Goal: Check status: Check status

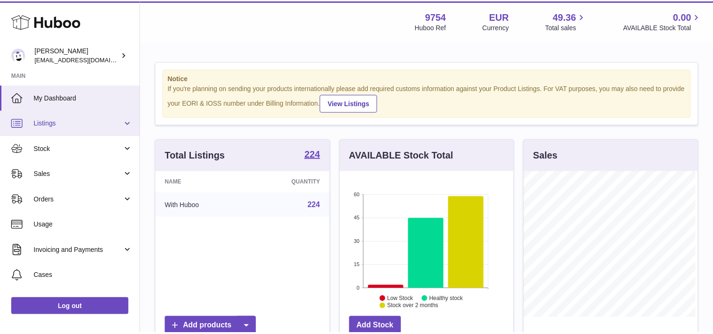
scroll to position [147, 176]
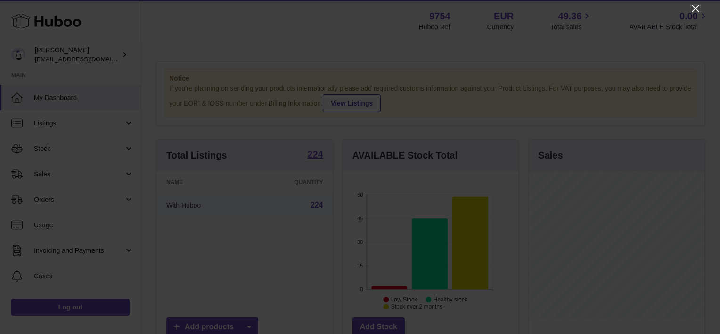
click at [692, 11] on icon "Close" at bounding box center [696, 9] width 8 height 8
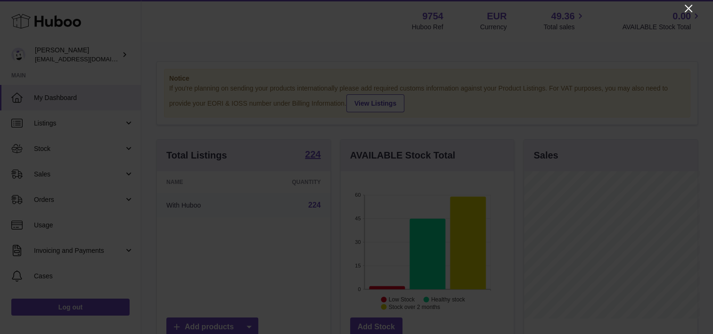
scroll to position [471079, 471053]
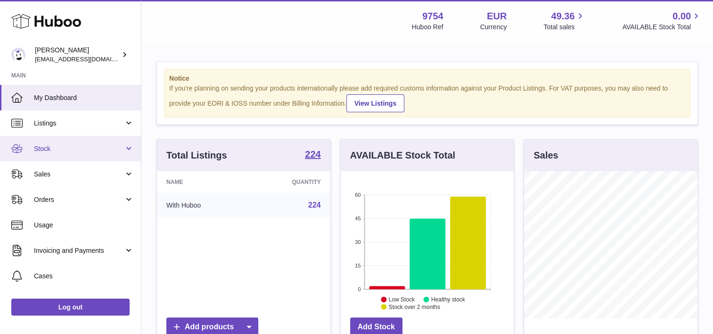
click at [65, 153] on link "Stock" at bounding box center [70, 148] width 141 height 25
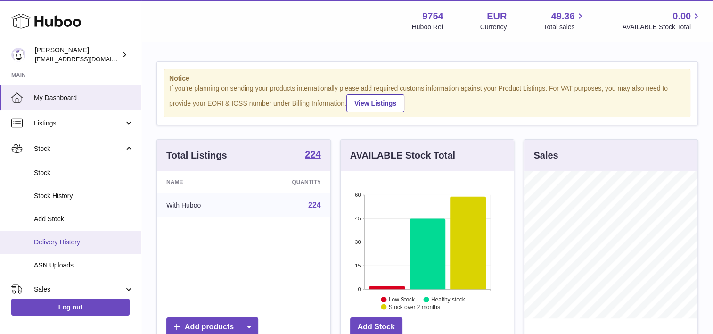
click at [69, 245] on span "Delivery History" at bounding box center [84, 241] width 100 height 9
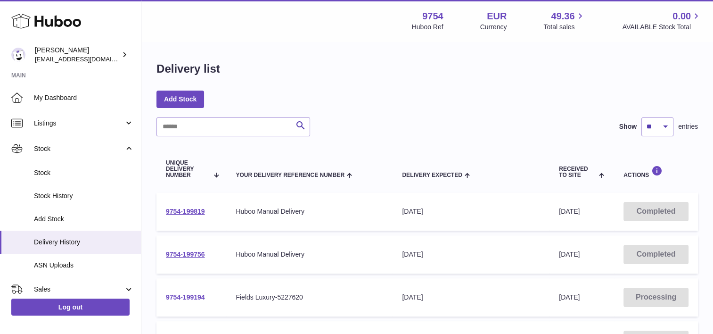
click at [191, 294] on link "9754-199194" at bounding box center [185, 297] width 39 height 8
